Goal: Task Accomplishment & Management: Manage account settings

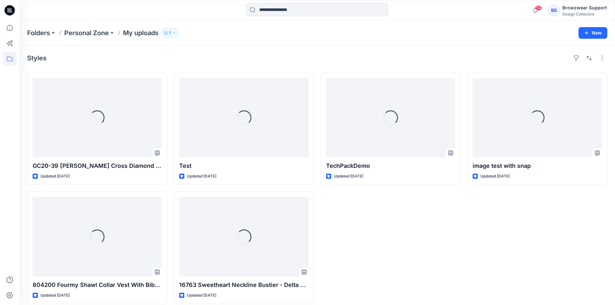
click at [563, 9] on div "BS Browzwear Support Design Collective" at bounding box center [577, 10] width 59 height 13
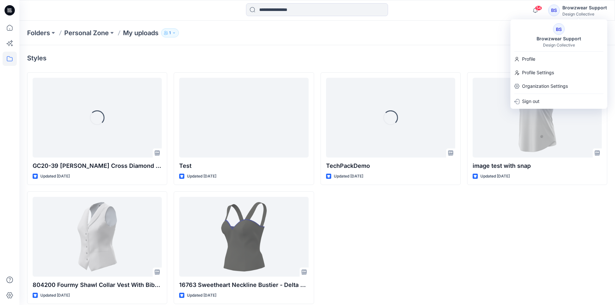
click at [548, 32] on div "BS Browzwear Support Design Collective" at bounding box center [558, 35] width 97 height 24
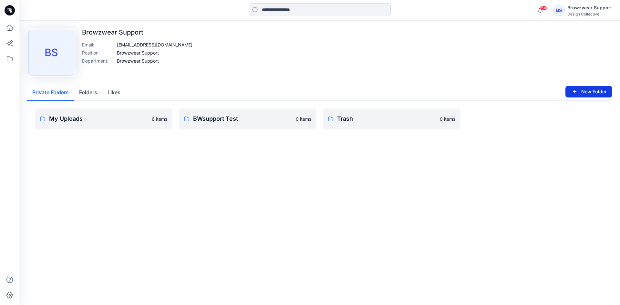
click at [590, 91] on button "New Folder" at bounding box center [588, 92] width 47 height 12
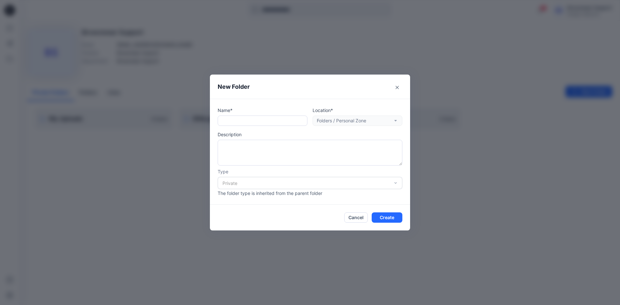
click at [326, 121] on div "Location* Folders / Personal Zone" at bounding box center [358, 116] width 90 height 19
click at [279, 120] on input "text" at bounding box center [263, 121] width 90 height 10
type input "****"
click at [331, 183] on div "Private" at bounding box center [310, 183] width 185 height 12
click at [389, 218] on button "Create" at bounding box center [387, 217] width 31 height 10
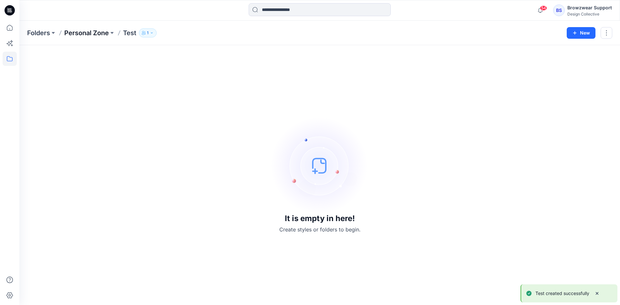
click at [95, 35] on p "Personal Zone" at bounding box center [86, 32] width 45 height 9
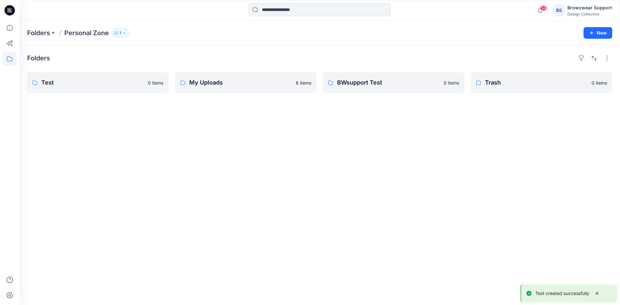
click at [228, 136] on div "Folders Test 0 items My Uploads 6 items BWsupport Test 0 items Trash 0 items" at bounding box center [319, 175] width 601 height 260
click at [247, 130] on div "Folders Test 0 items My Uploads 6 items BWsupport Test 0 items Trash 0 items" at bounding box center [319, 175] width 601 height 260
